Goal: Obtain resource: Download file/media

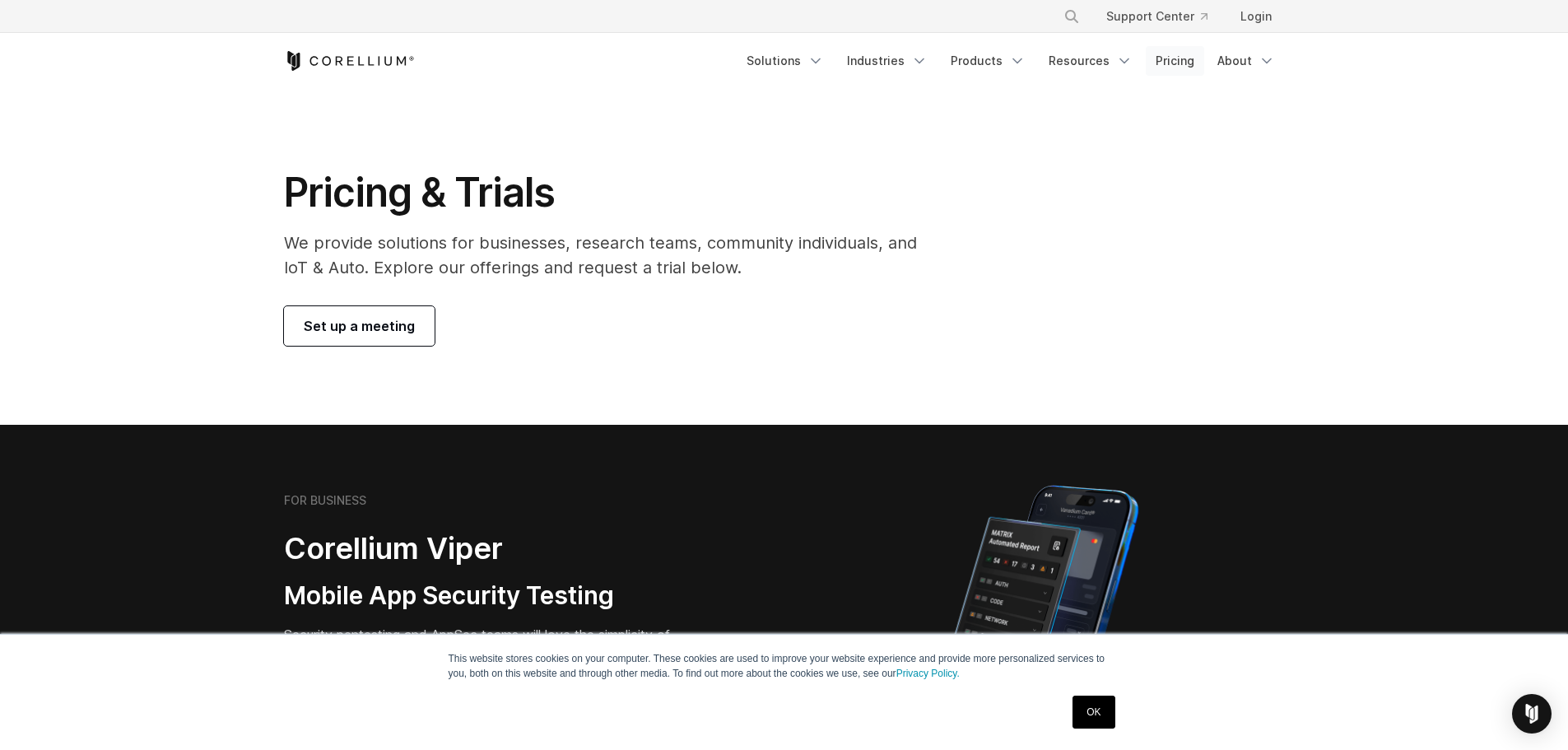
click at [1189, 57] on link "Pricing" at bounding box center [1176, 61] width 59 height 29
click at [1108, 713] on link "OK" at bounding box center [1093, 712] width 42 height 33
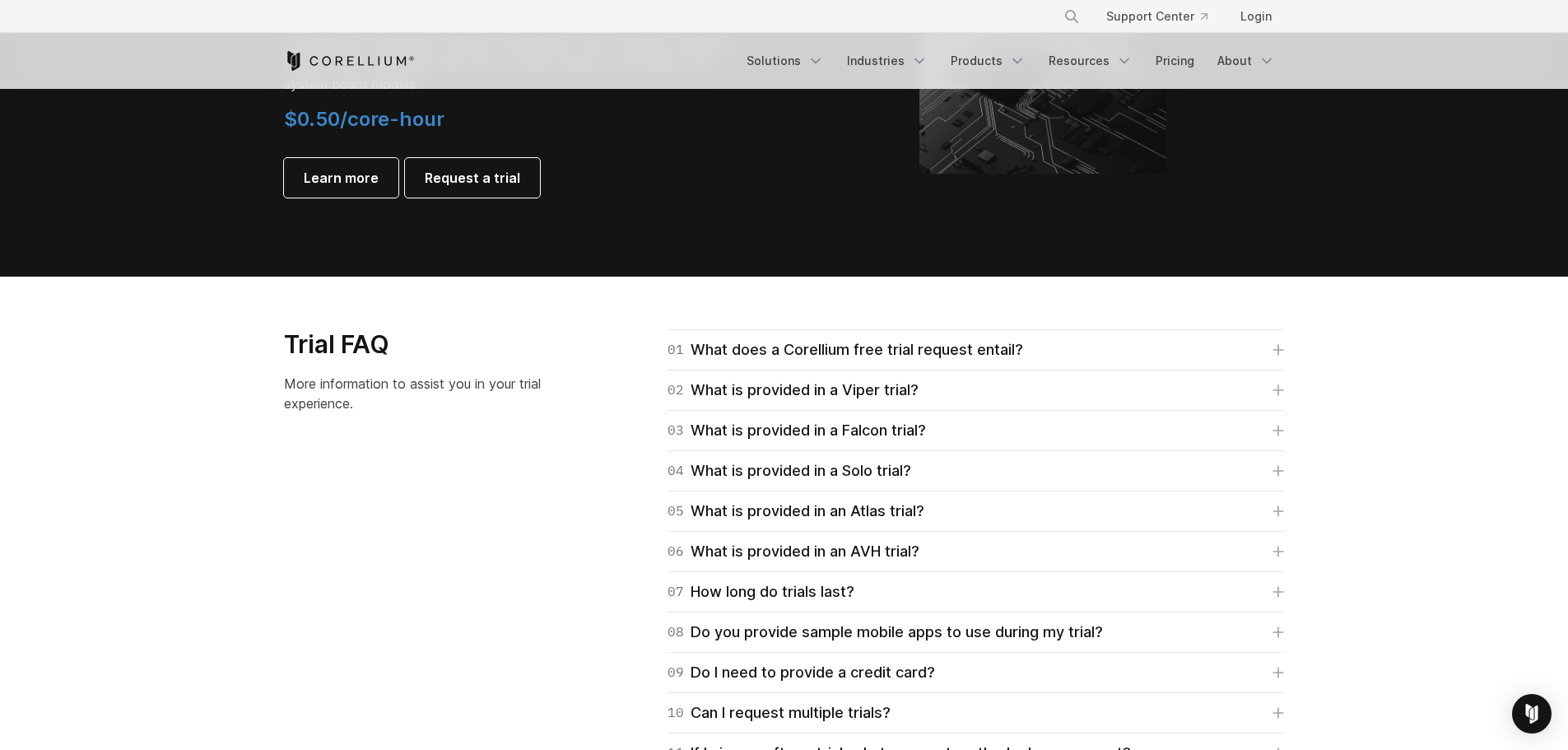
scroll to position [2327, 0]
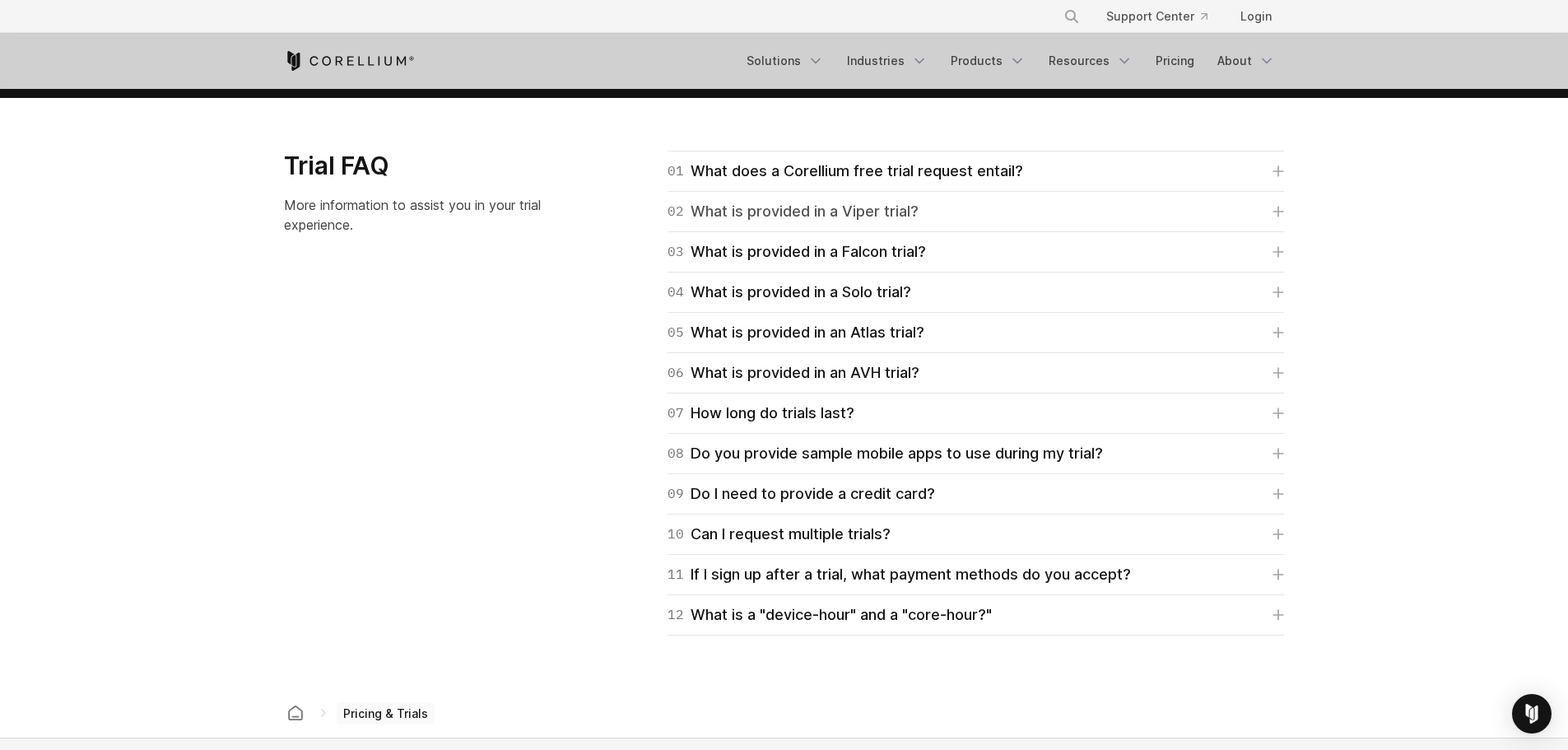
click at [1277, 210] on icon at bounding box center [1279, 212] width 12 height 12
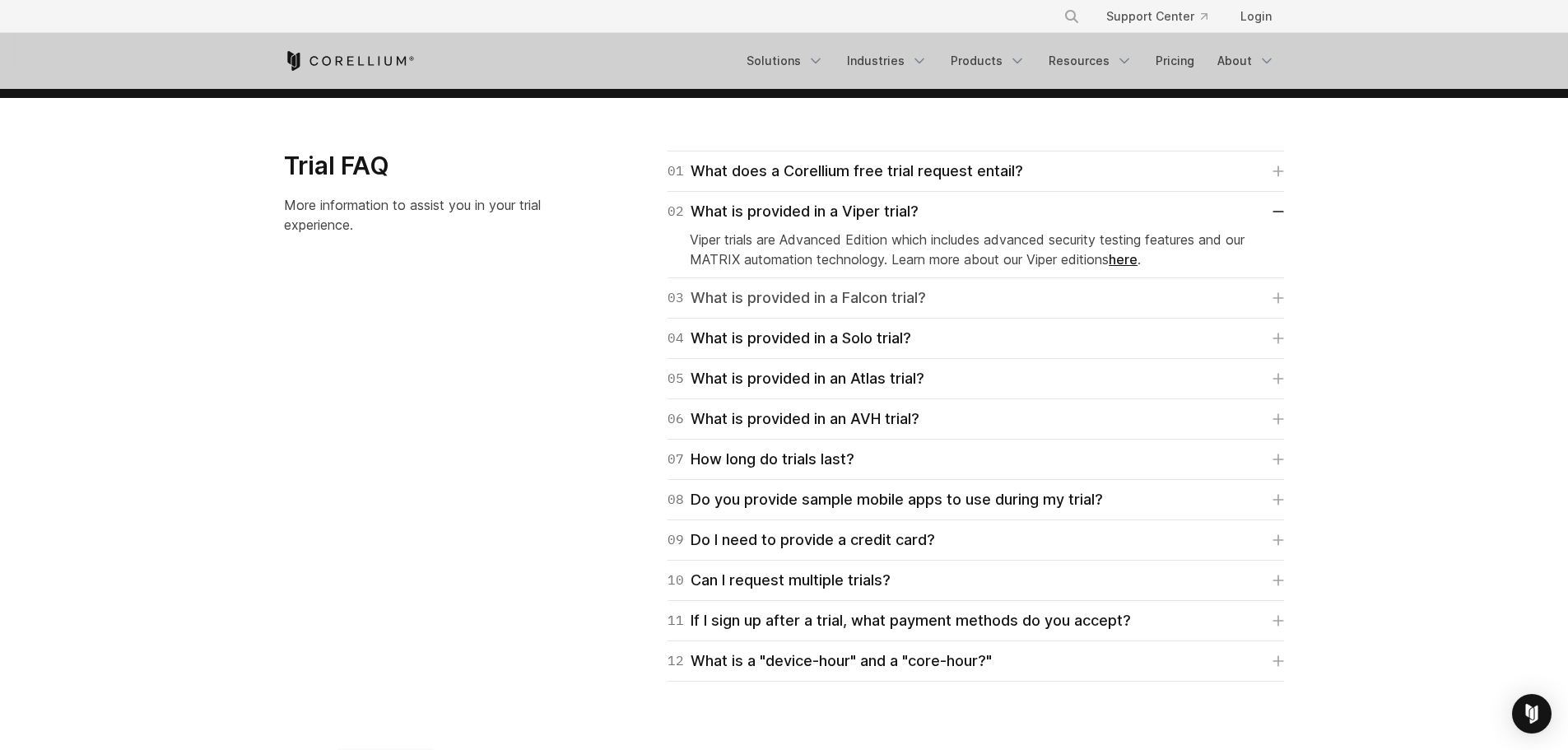
click at [1276, 300] on icon at bounding box center [1279, 298] width 12 height 12
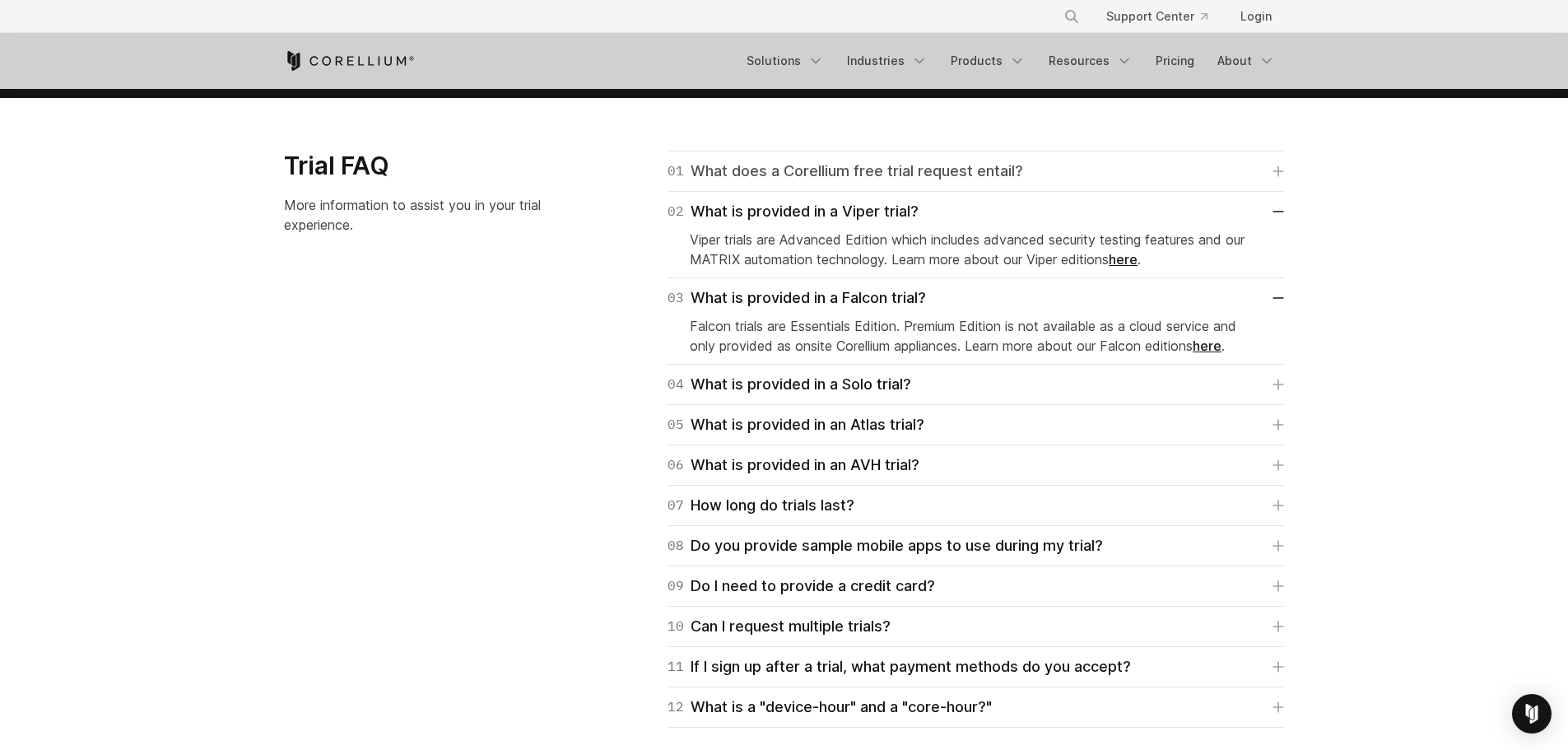
click at [1272, 174] on link "01 What does a Corellium free trial request entail?" at bounding box center [976, 172] width 617 height 24
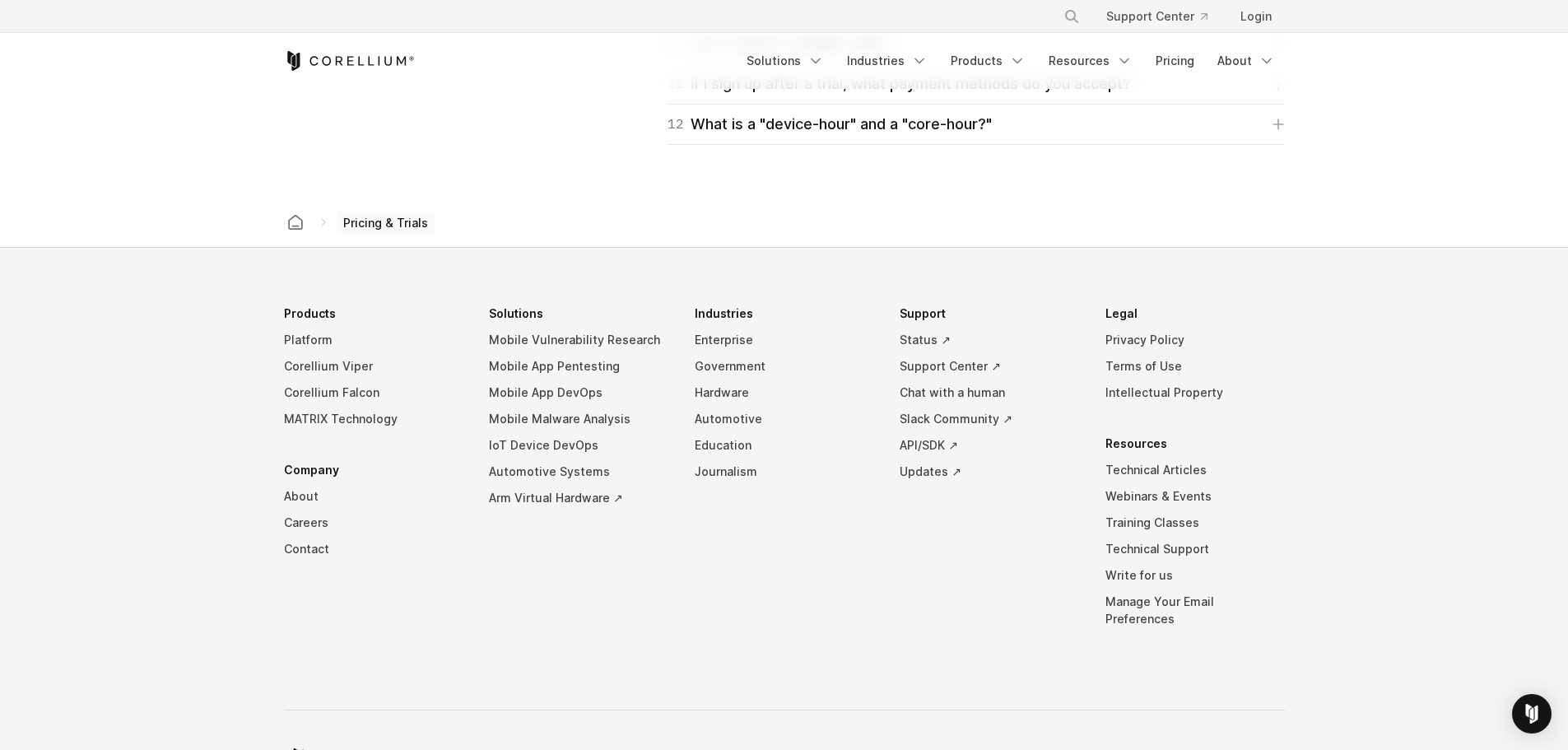
scroll to position [3094, 0]
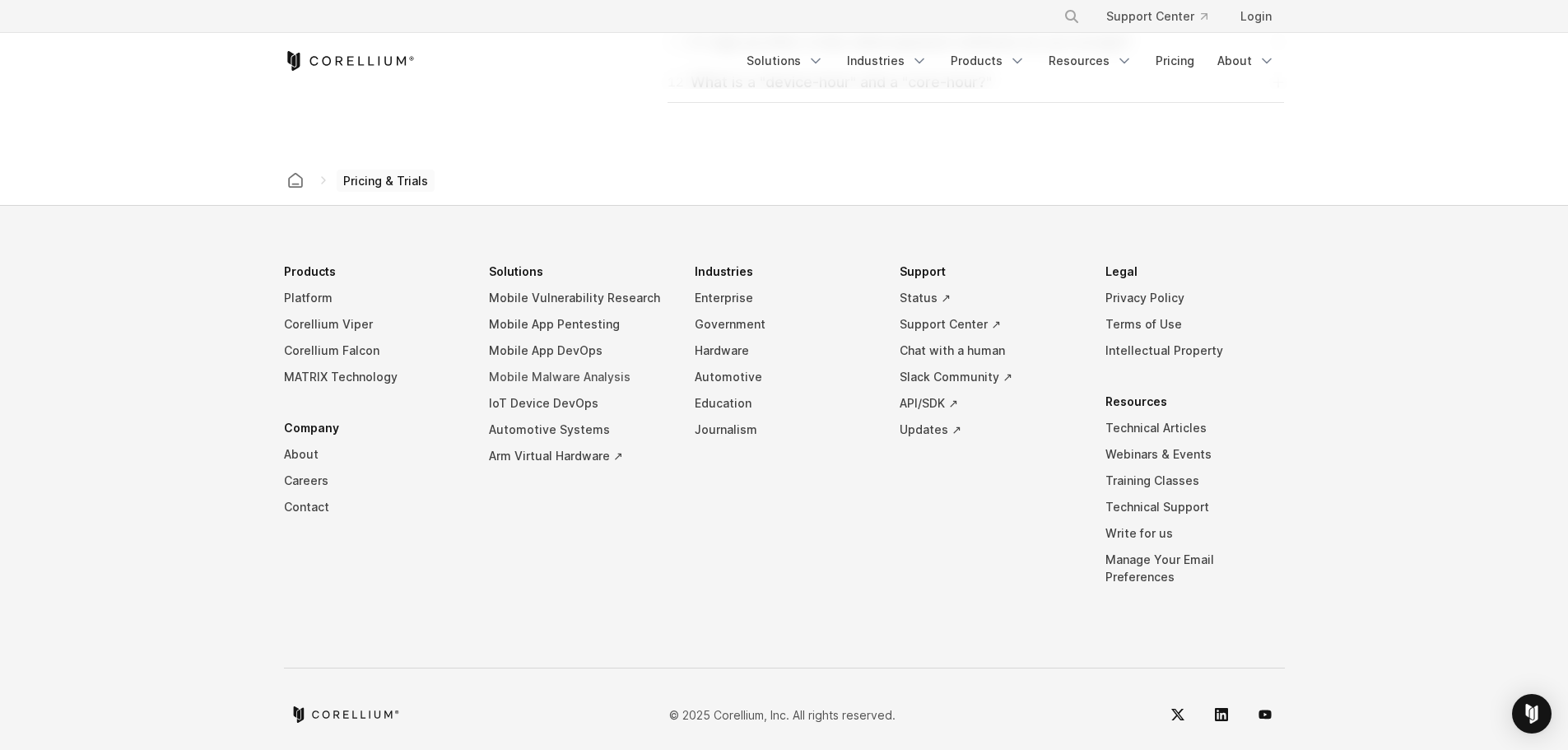
click at [608, 381] on link "Mobile Malware Analysis" at bounding box center [579, 376] width 179 height 26
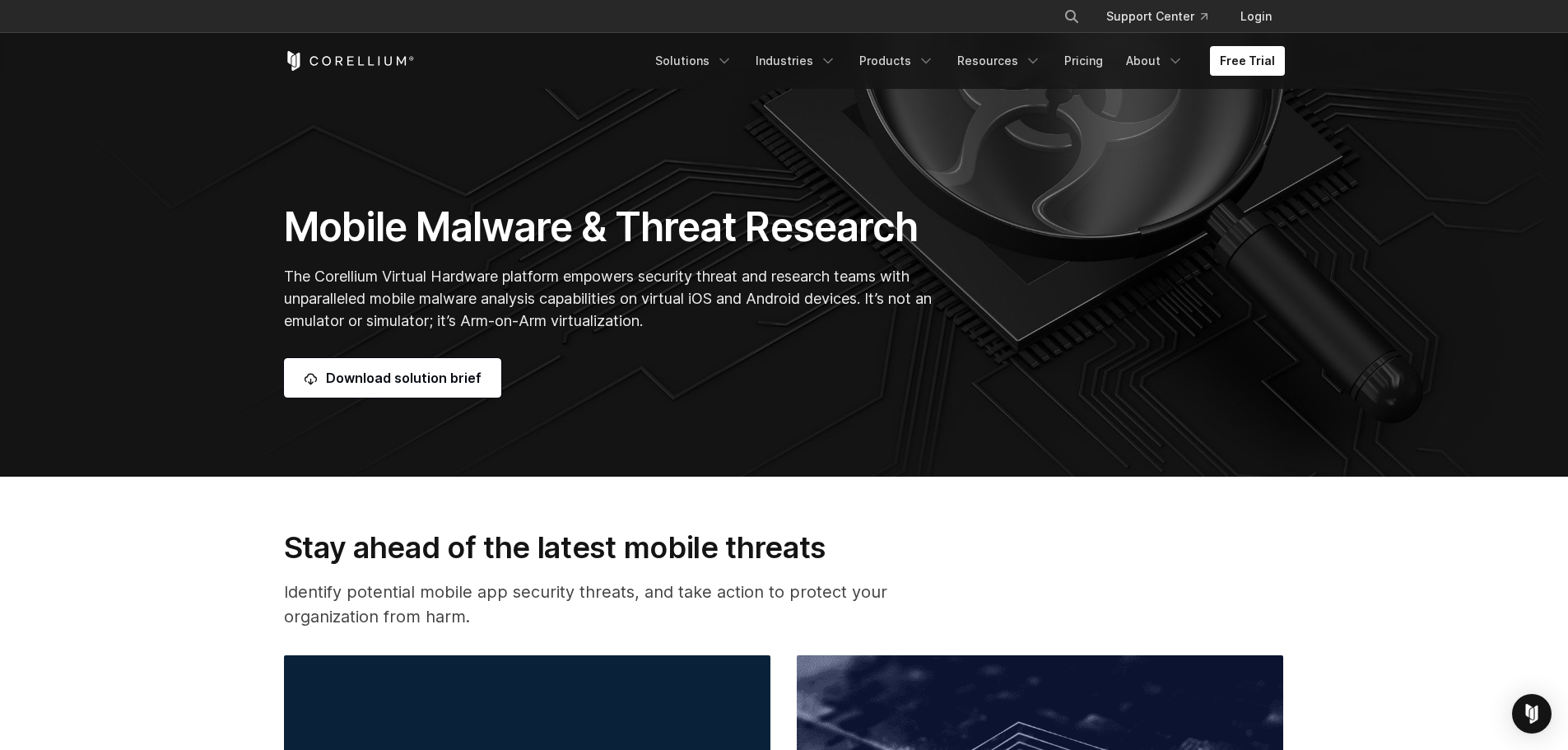
scroll to position [235, 0]
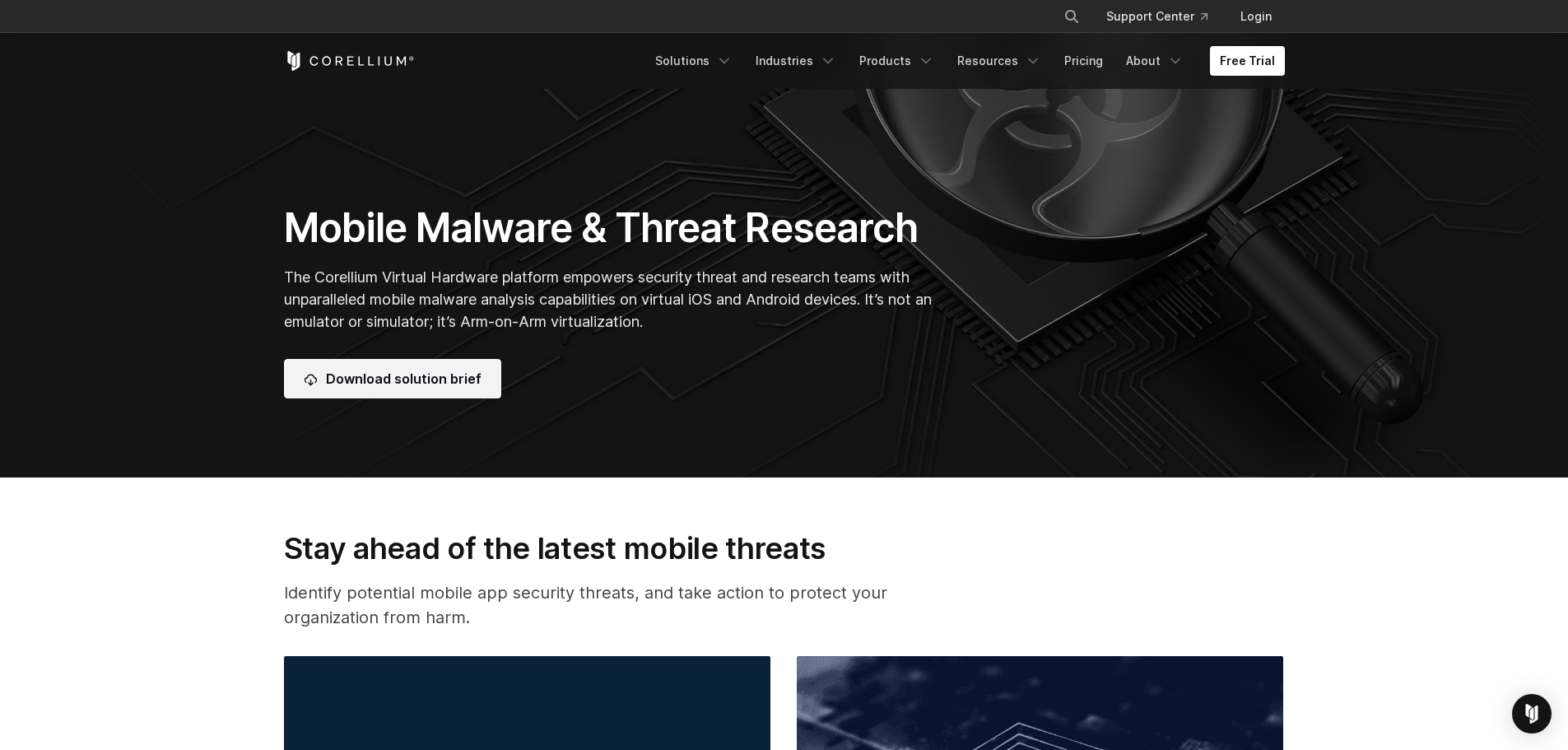
click at [398, 375] on link "Download solution brief" at bounding box center [393, 378] width 218 height 39
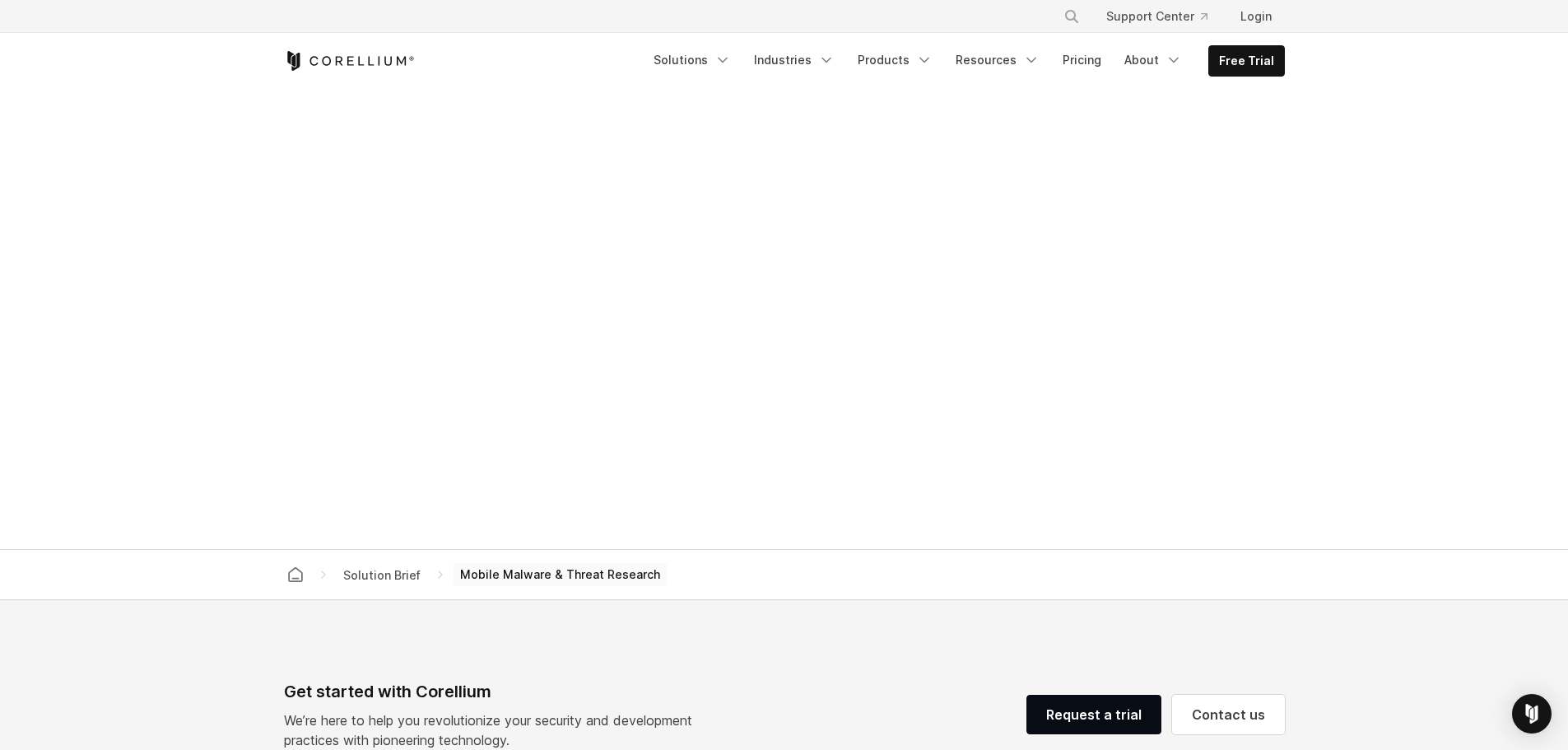
scroll to position [731, 0]
